Goal: Find contact information: Find contact information

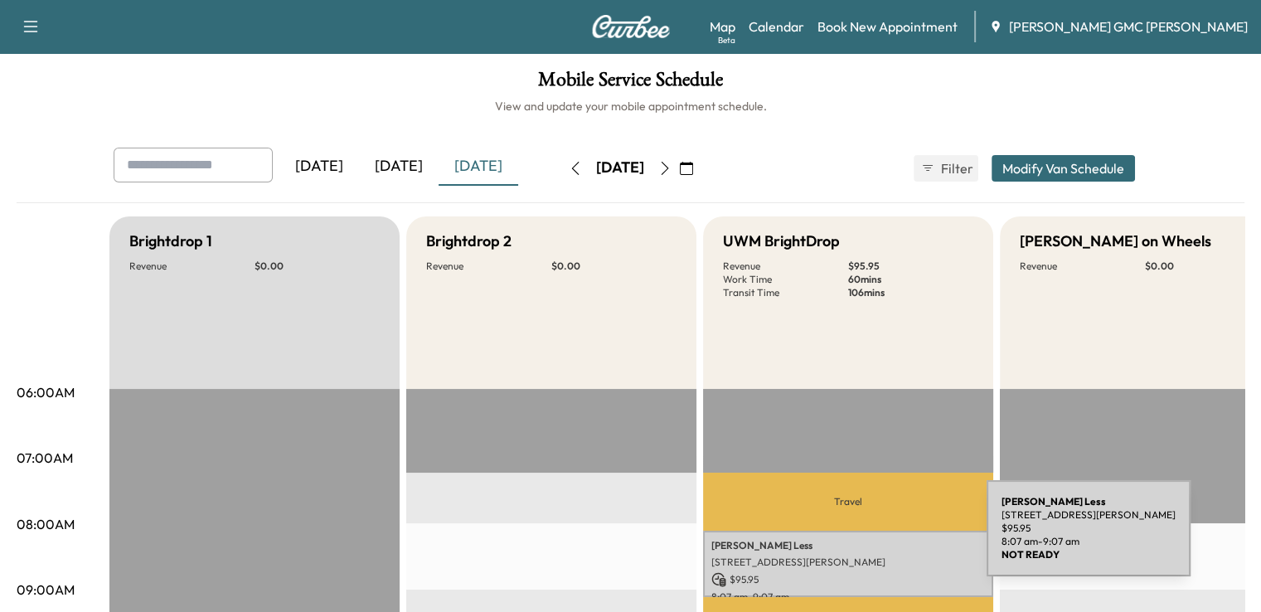
click at [862, 539] on p "[PERSON_NAME]" at bounding box center [848, 545] width 274 height 13
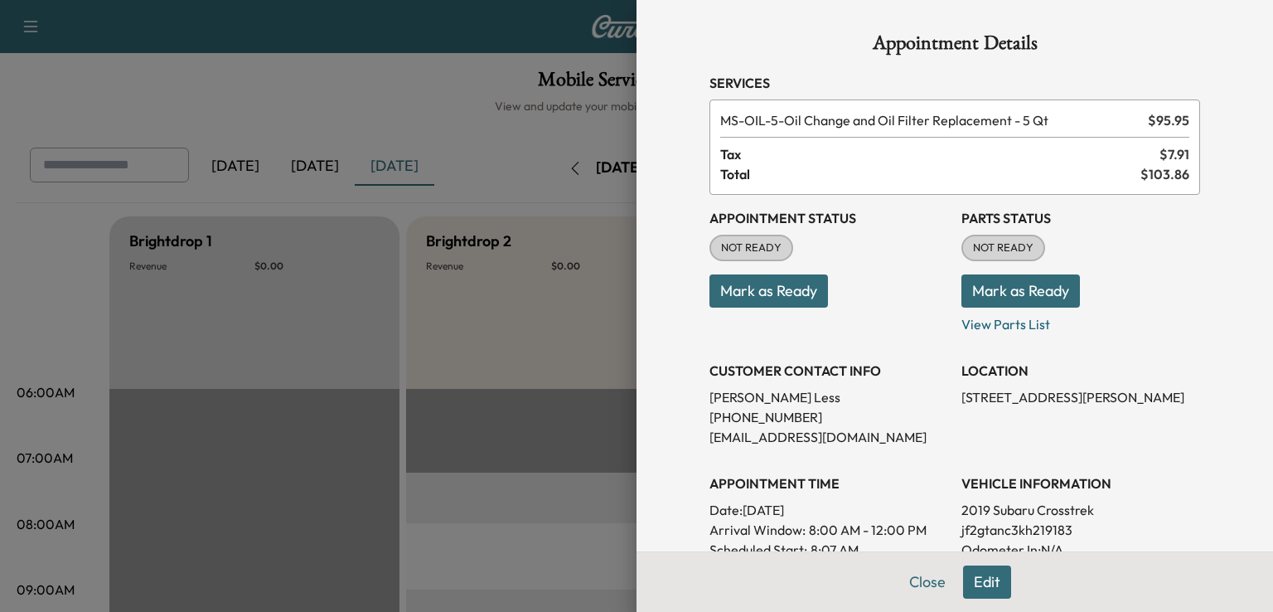
click at [962, 531] on p "jf2gtanc3kh219183" at bounding box center [1081, 530] width 239 height 20
copy p "jf2gtanc3kh219183"
click at [761, 415] on p "[PHONE_NUMBER]" at bounding box center [829, 417] width 239 height 20
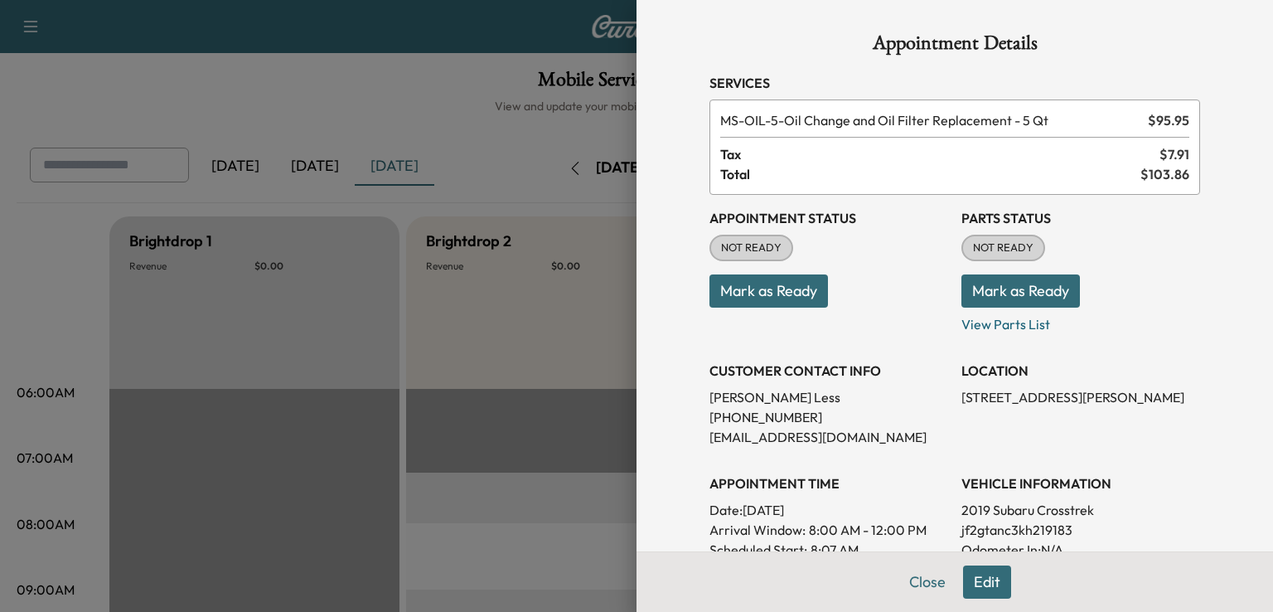
click at [710, 417] on p "[PHONE_NUMBER]" at bounding box center [829, 417] width 239 height 20
copy p "[PHONE_NUMBER]"
click at [977, 526] on p "jf2gtanc3kh219183" at bounding box center [1081, 530] width 239 height 20
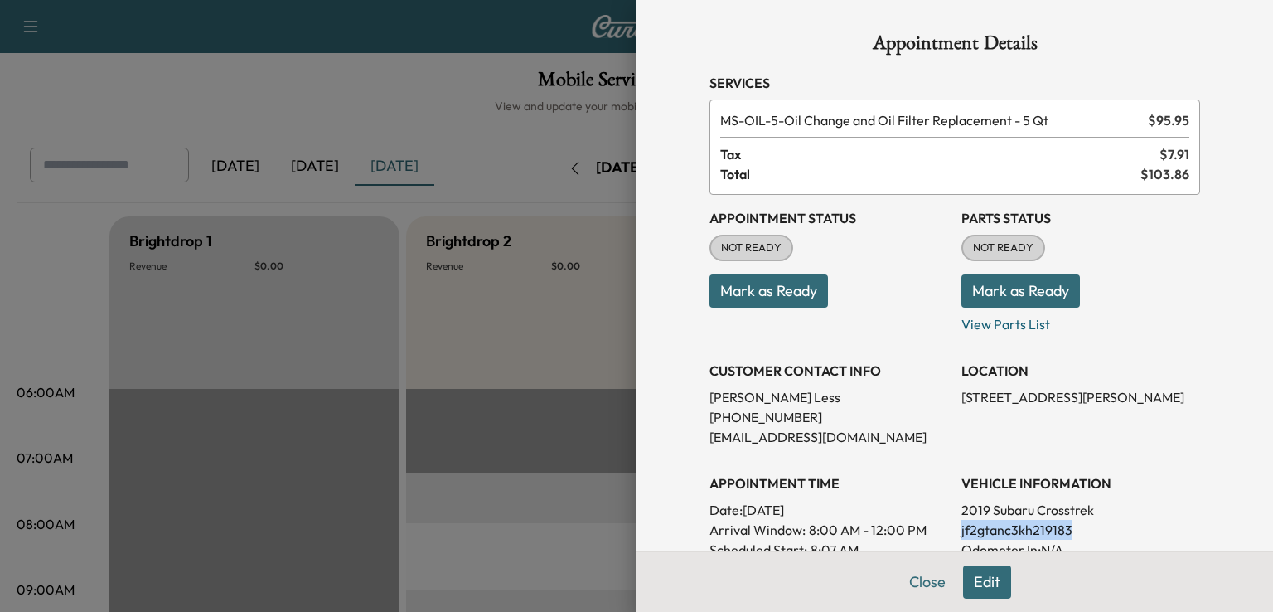
click at [977, 526] on p "jf2gtanc3kh219183" at bounding box center [1081, 530] width 239 height 20
copy p "jf2gtanc3kh219183"
